Goal: Information Seeking & Learning: Learn about a topic

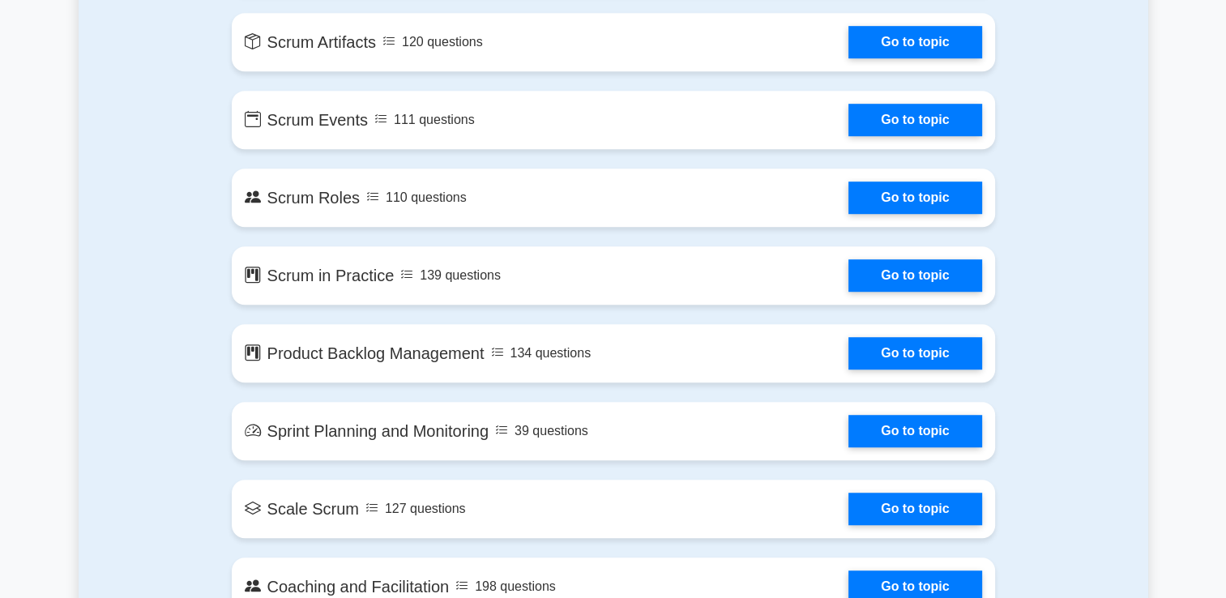
scroll to position [1024, 0]
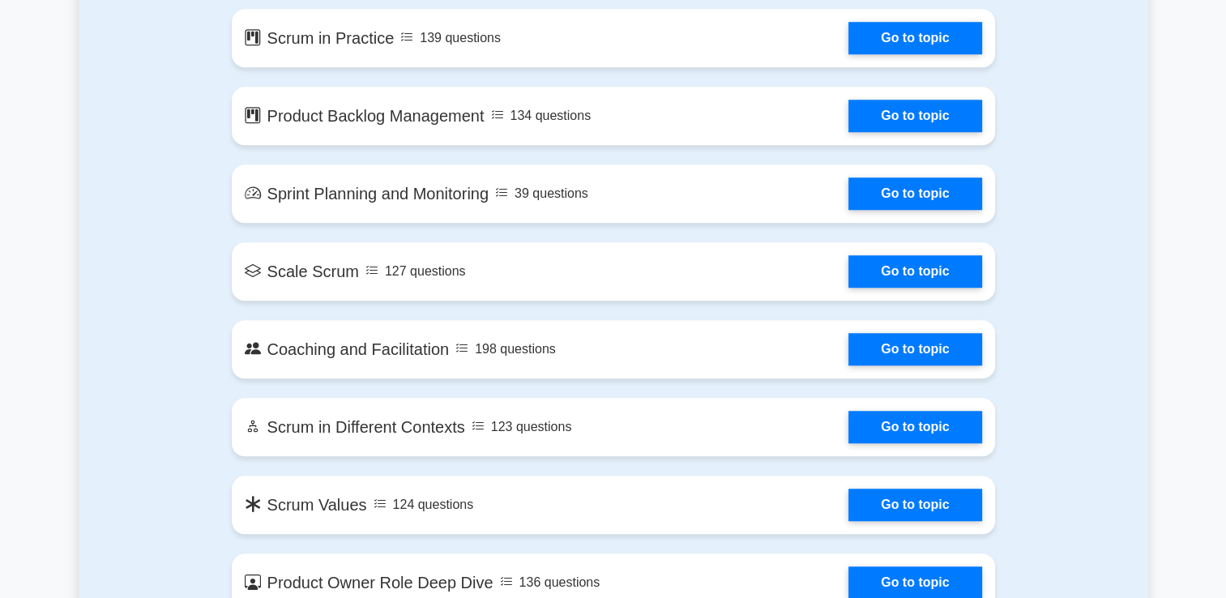
scroll to position [1264, 0]
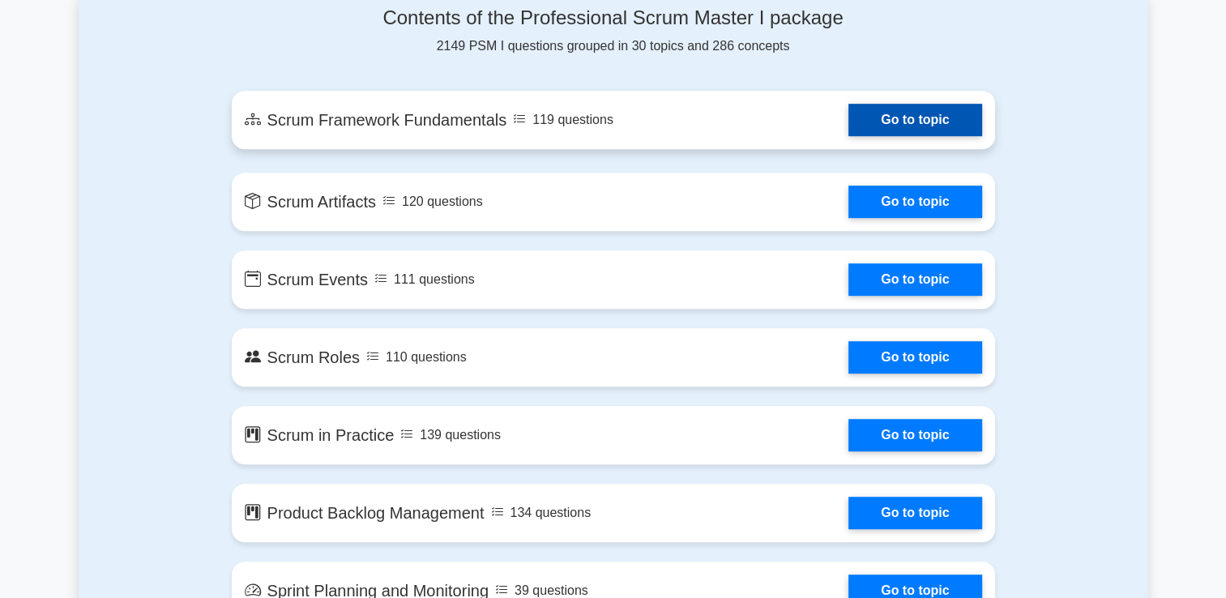
scroll to position [878, 0]
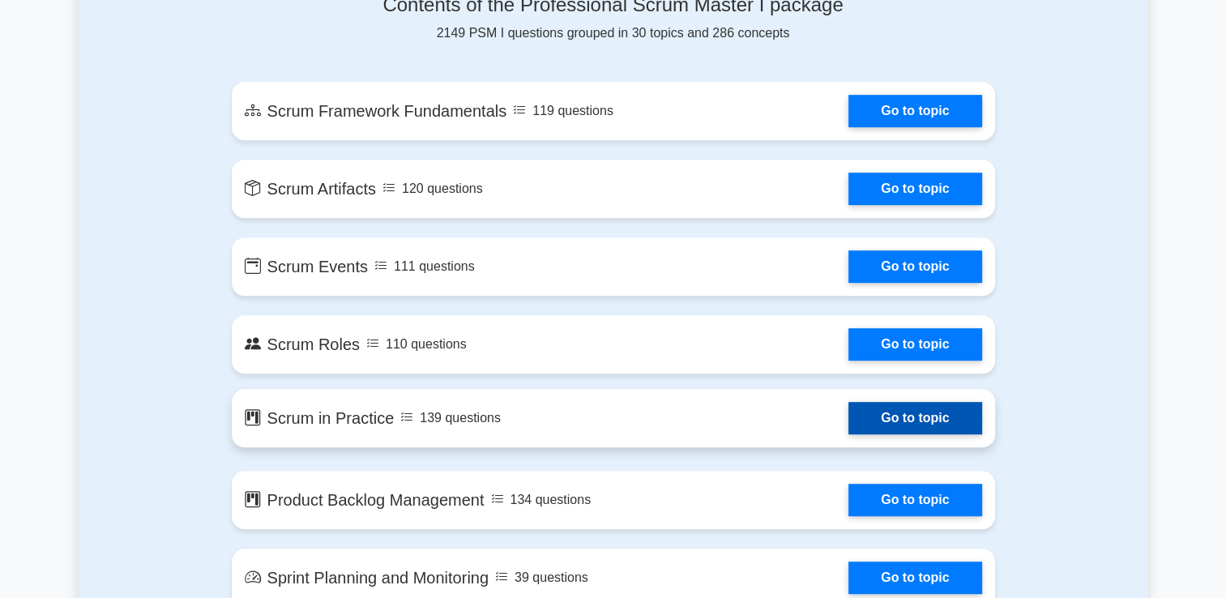
click at [981, 432] on link "Go to topic" at bounding box center [914, 418] width 133 height 32
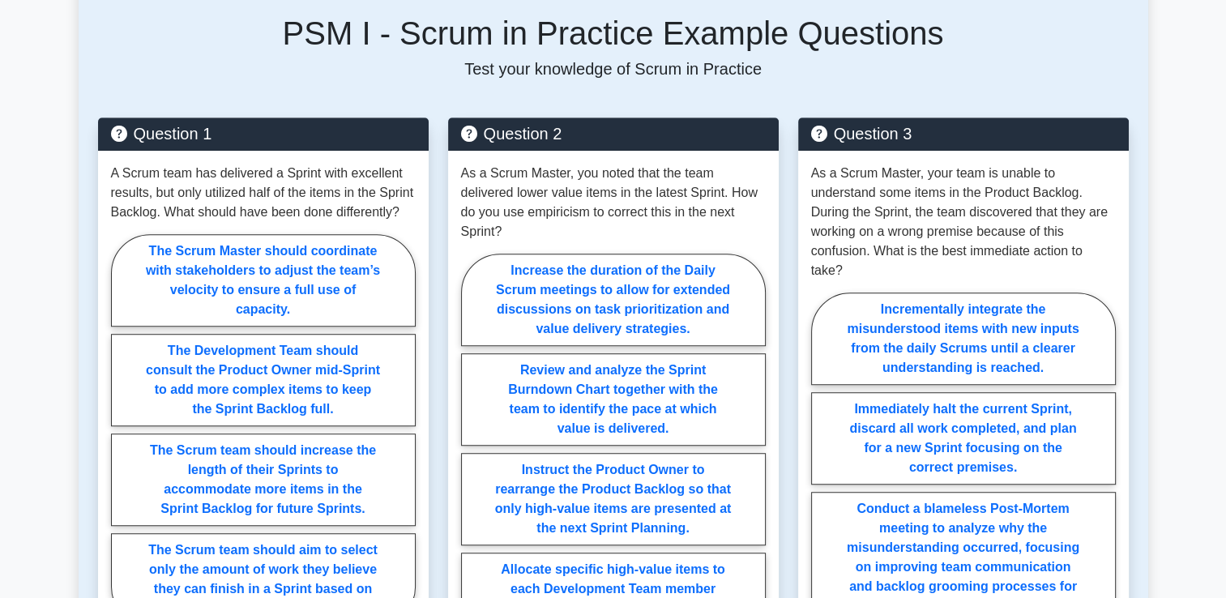
scroll to position [1021, 0]
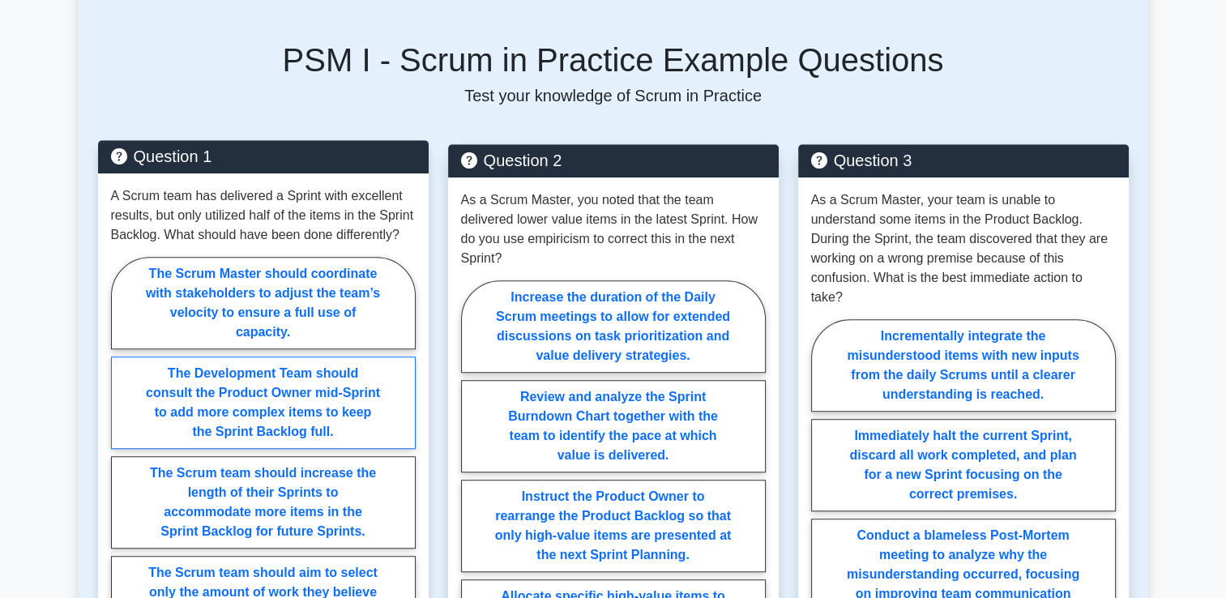
click at [377, 436] on label "The Development Team should consult the Product Owner mid-Sprint to add more co…" at bounding box center [263, 403] width 305 height 92
click at [122, 452] on input "The Development Team should consult the Product Owner mid-Sprint to add more co…" at bounding box center [116, 457] width 11 height 11
radio input "true"
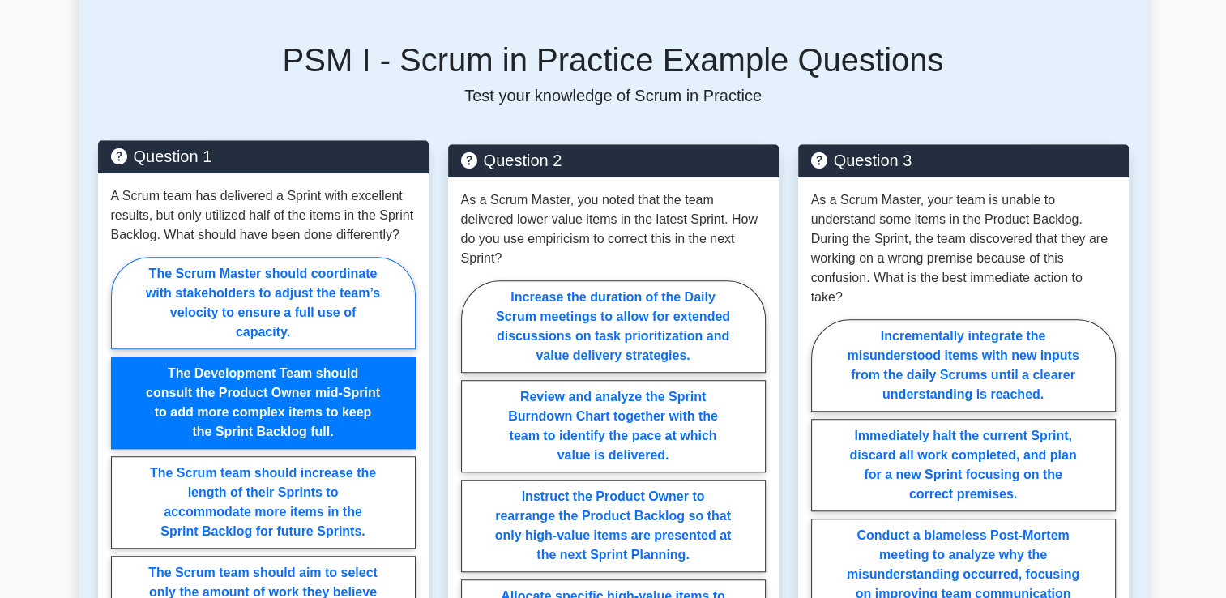
click at [380, 330] on label "The Scrum Master should coordinate with stakeholders to adjust the team’s veloc…" at bounding box center [263, 303] width 305 height 92
click at [122, 452] on input "The Scrum Master should coordinate with stakeholders to adjust the team’s veloc…" at bounding box center [116, 457] width 11 height 11
radio input "true"
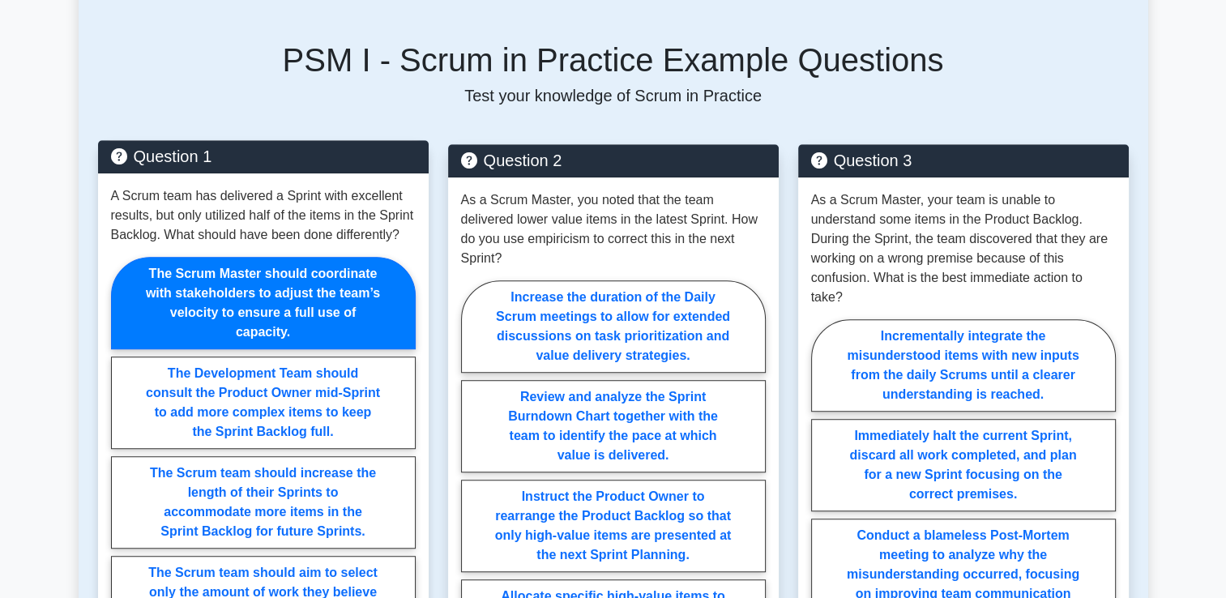
click at [359, 325] on label "The Scrum Master should coordinate with stakeholders to adjust the team’s veloc…" at bounding box center [263, 303] width 305 height 92
click at [122, 452] on input "The Scrum Master should coordinate with stakeholders to adjust the team’s veloc…" at bounding box center [116, 457] width 11 height 11
click at [359, 325] on label "The Scrum Master should coordinate with stakeholders to adjust the team’s veloc…" at bounding box center [263, 303] width 305 height 92
click at [122, 452] on input "The Scrum Master should coordinate with stakeholders to adjust the team’s veloc…" at bounding box center [116, 457] width 11 height 11
click at [359, 325] on label "The Scrum Master should coordinate with stakeholders to adjust the team’s veloc…" at bounding box center [263, 303] width 305 height 92
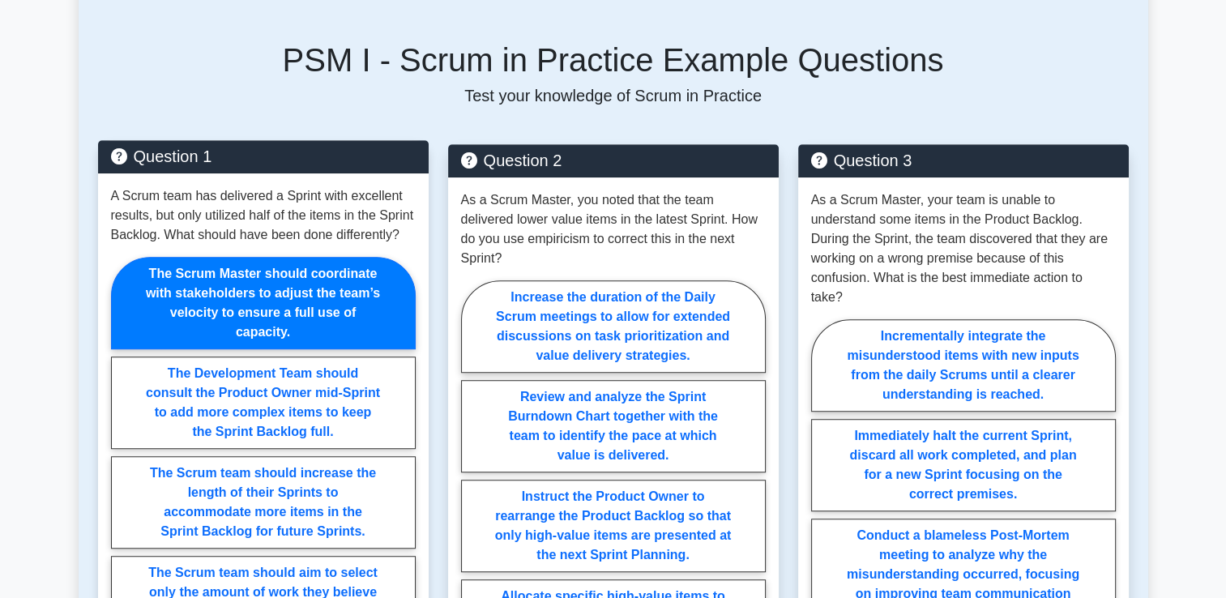
click at [122, 452] on input "The Scrum Master should coordinate with stakeholders to adjust the team’s veloc…" at bounding box center [116, 457] width 11 height 11
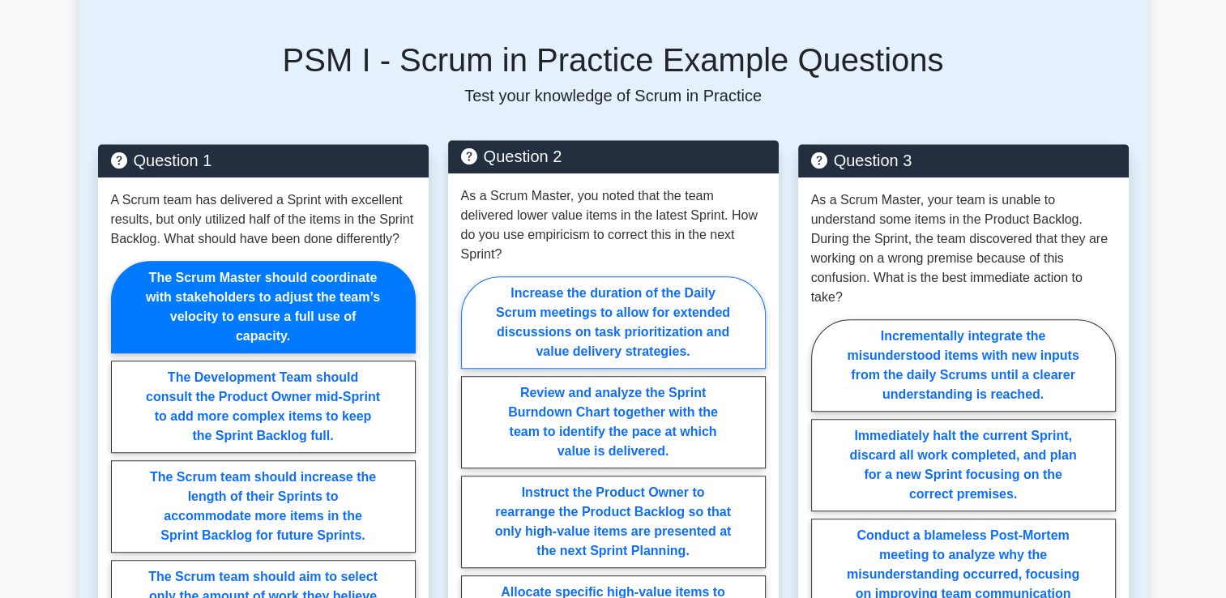
click at [485, 293] on label "Increase the duration of the Daily Scrum meetings to allow for extended discuss…" at bounding box center [613, 322] width 305 height 92
click at [472, 472] on input "Increase the duration of the Daily Scrum meetings to allow for extended discuss…" at bounding box center [466, 477] width 11 height 11
radio input "true"
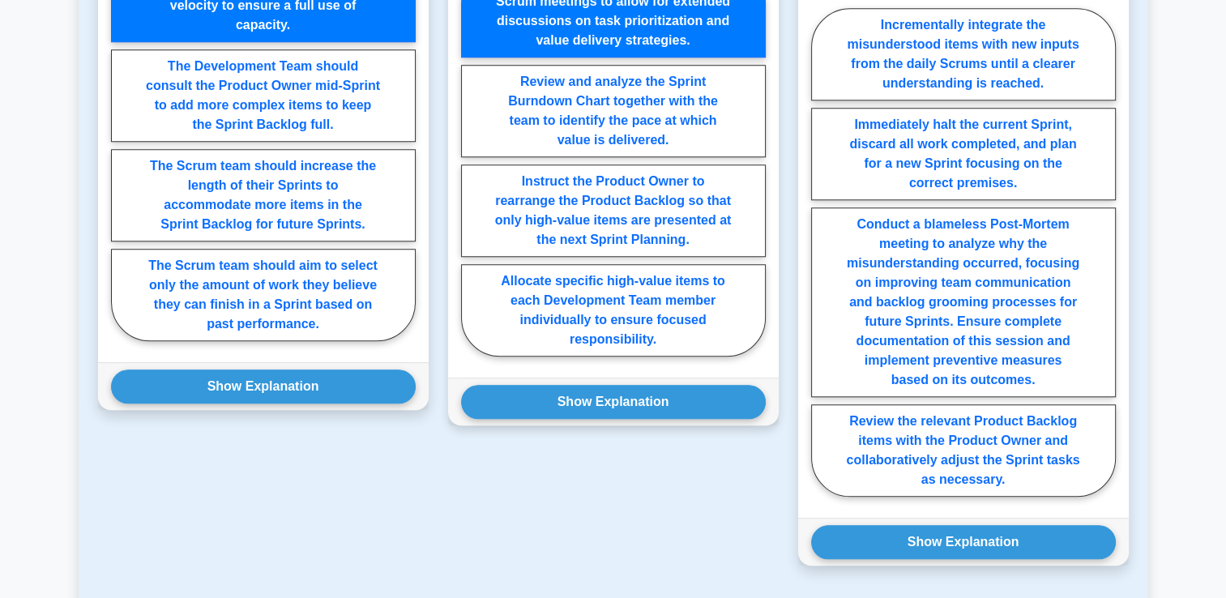
scroll to position [1334, 0]
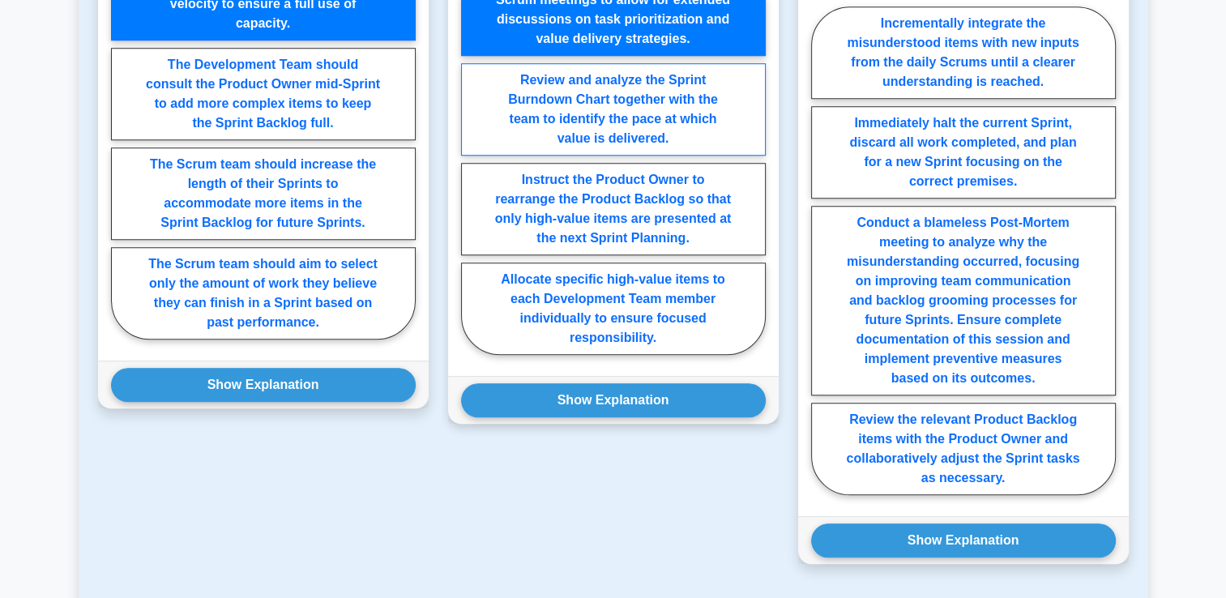
click at [613, 131] on label "Review and analyze the Sprint Burndown Chart together with the team to identify…" at bounding box center [613, 109] width 305 height 92
click at [472, 159] on input "Review and analyze the Sprint Burndown Chart together with the team to identify…" at bounding box center [466, 164] width 11 height 11
radio input "true"
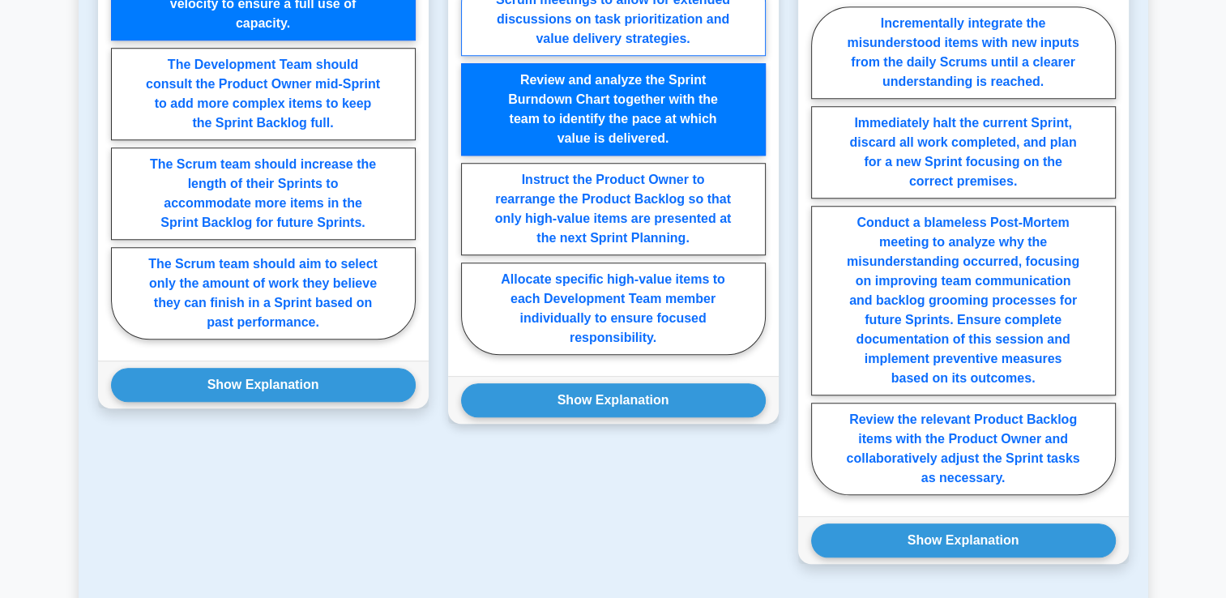
click at [673, 8] on label "Increase the duration of the Daily Scrum meetings to allow for extended discuss…" at bounding box center [613, 10] width 305 height 92
click at [472, 159] on input "Increase the duration of the Daily Scrum meetings to allow for extended discuss…" at bounding box center [466, 164] width 11 height 11
radio input "true"
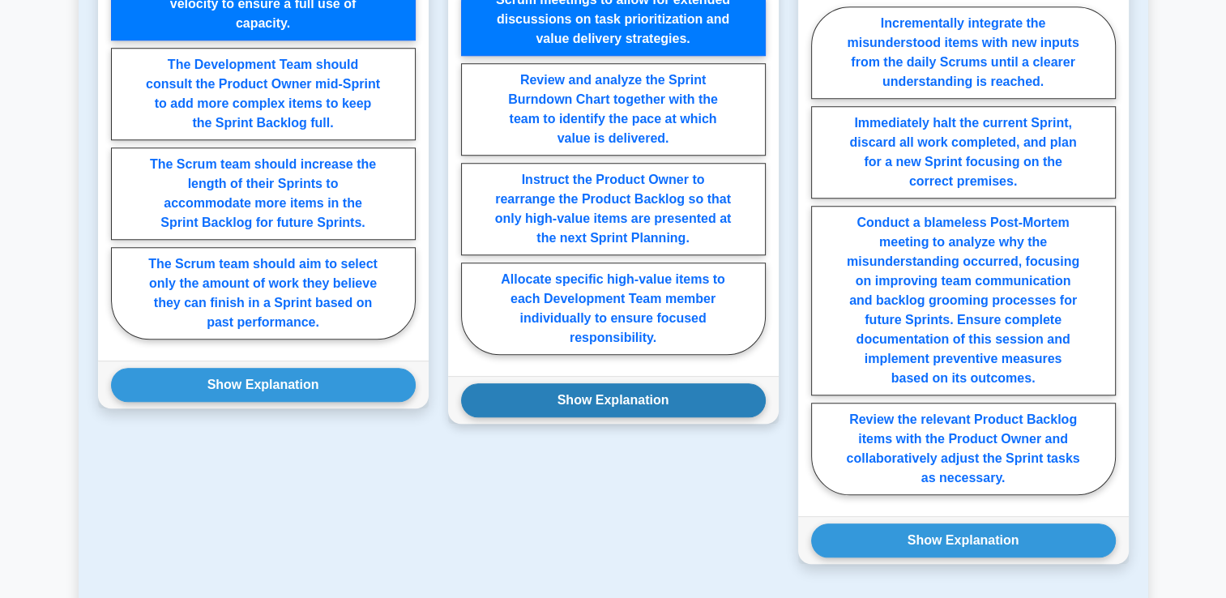
click at [630, 399] on button "Show Explanation" at bounding box center [613, 400] width 305 height 34
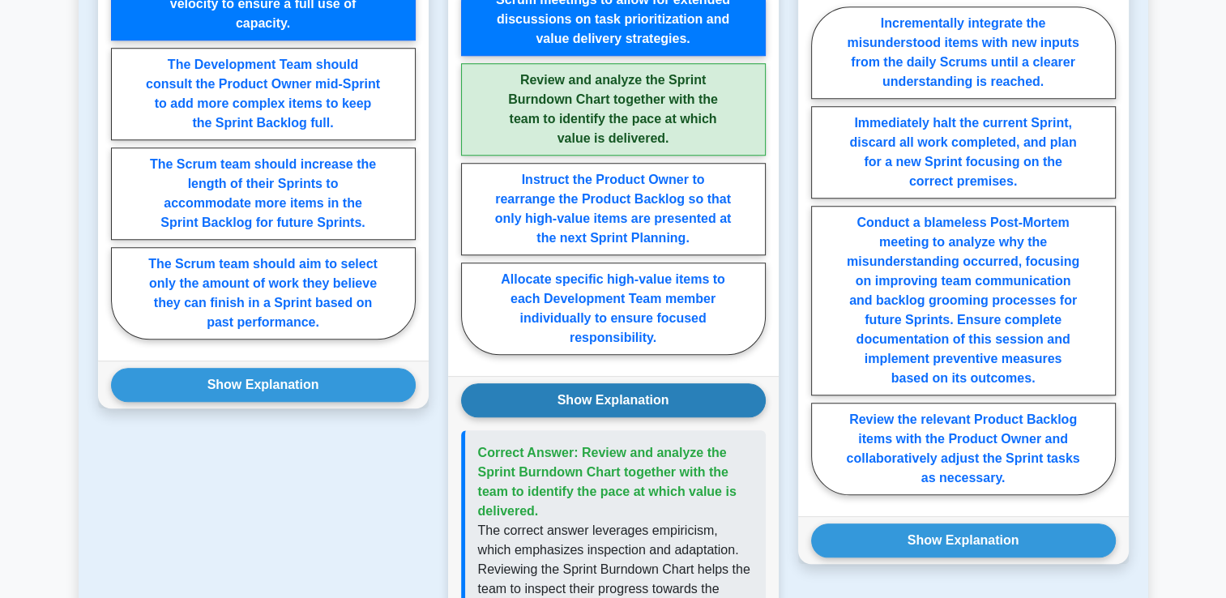
click at [630, 399] on button "Show Explanation" at bounding box center [613, 400] width 305 height 34
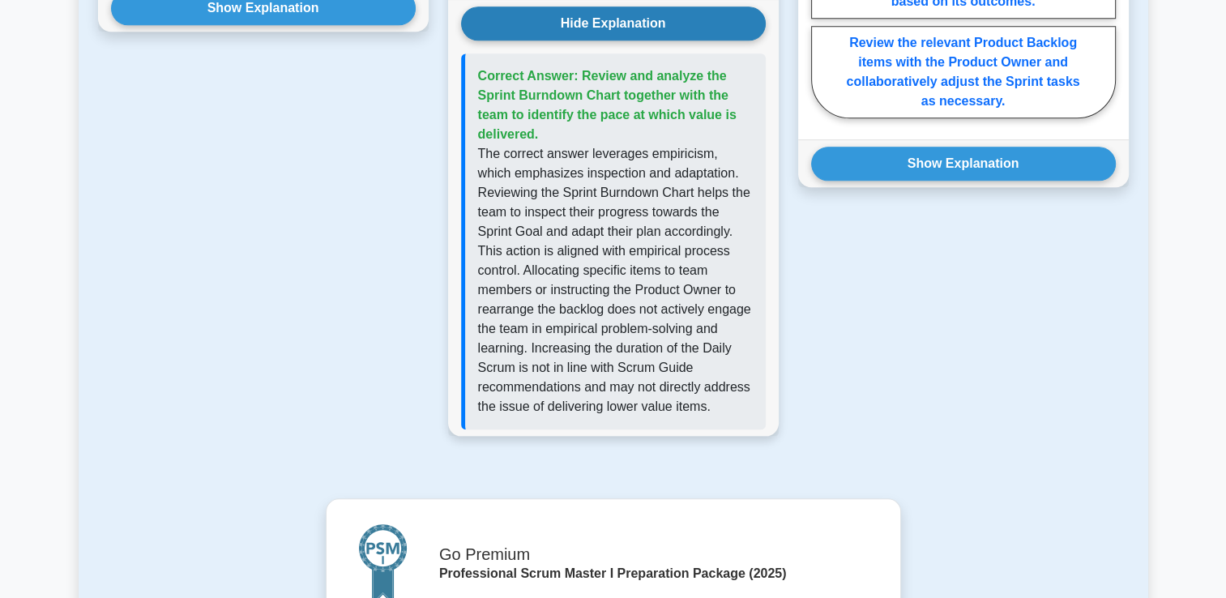
scroll to position [1712, 0]
